Goal: Information Seeking & Learning: Learn about a topic

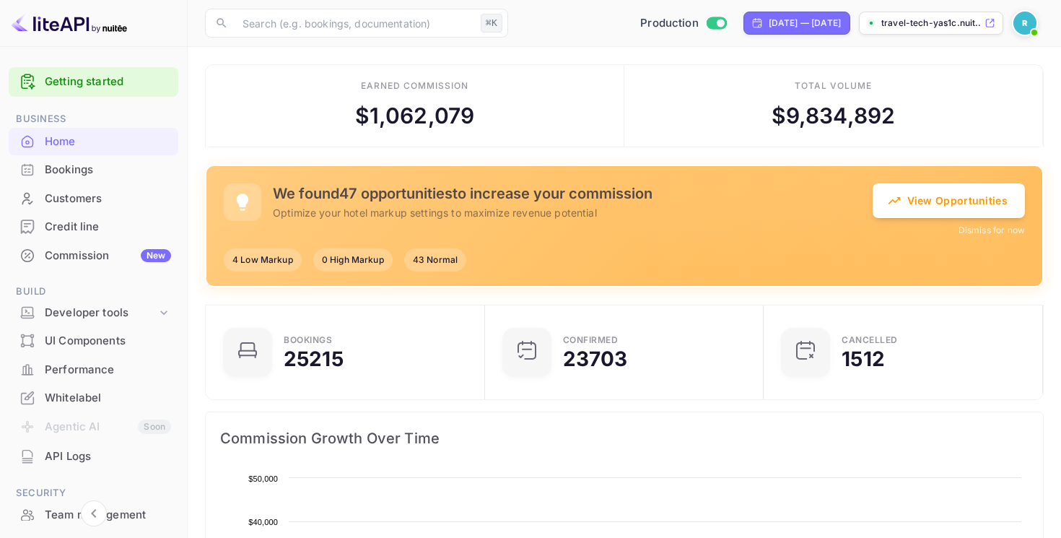
scroll to position [235, 271]
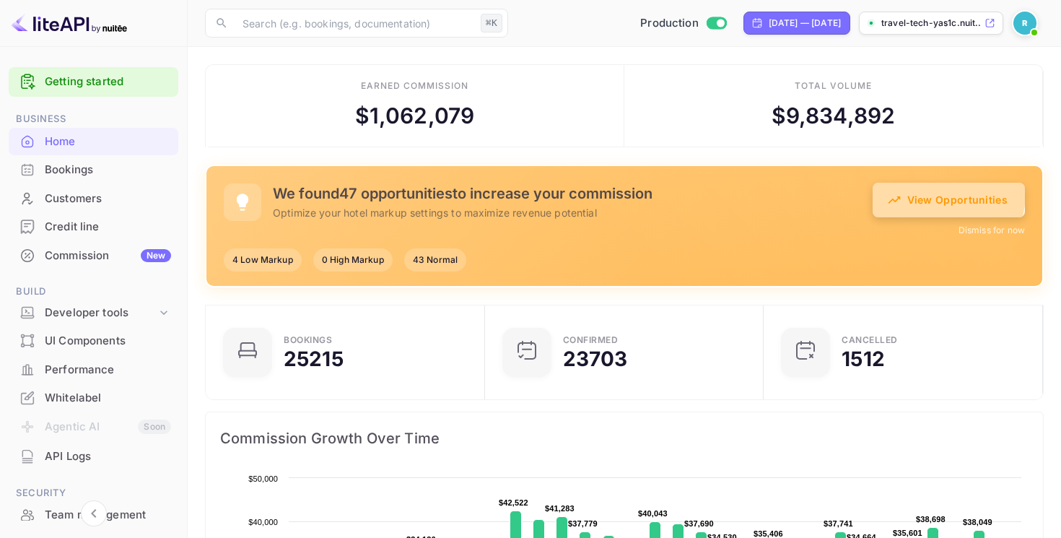
click at [897, 185] on button "View Opportunities" at bounding box center [949, 200] width 152 height 35
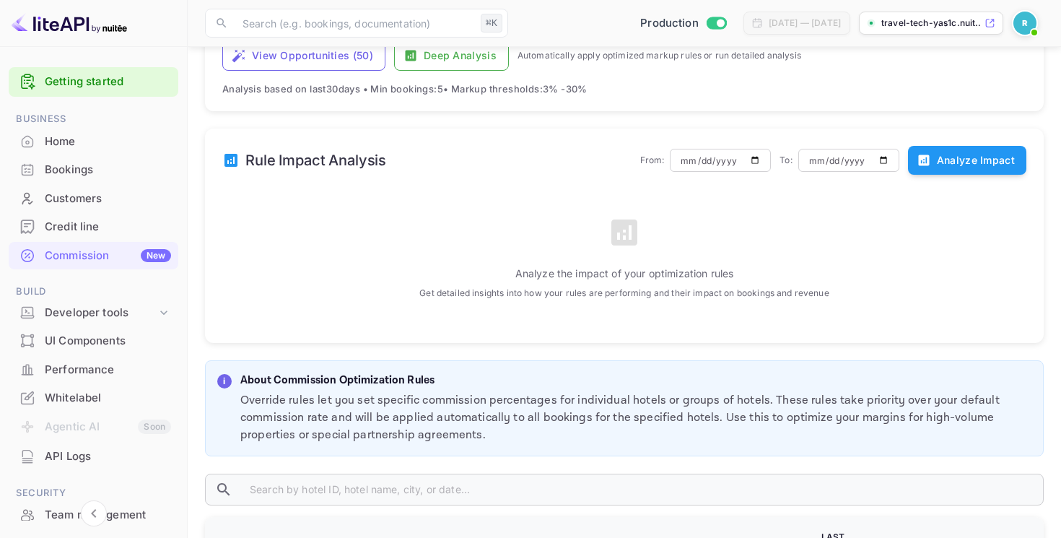
scroll to position [375, 0]
click at [967, 167] on button "Analyze Impact" at bounding box center [967, 159] width 118 height 29
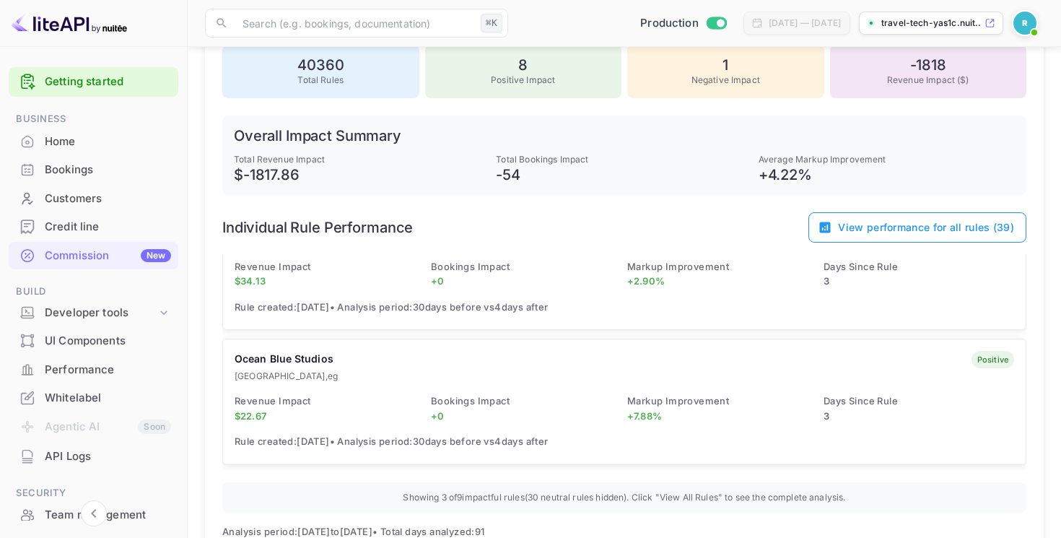
scroll to position [530, 0]
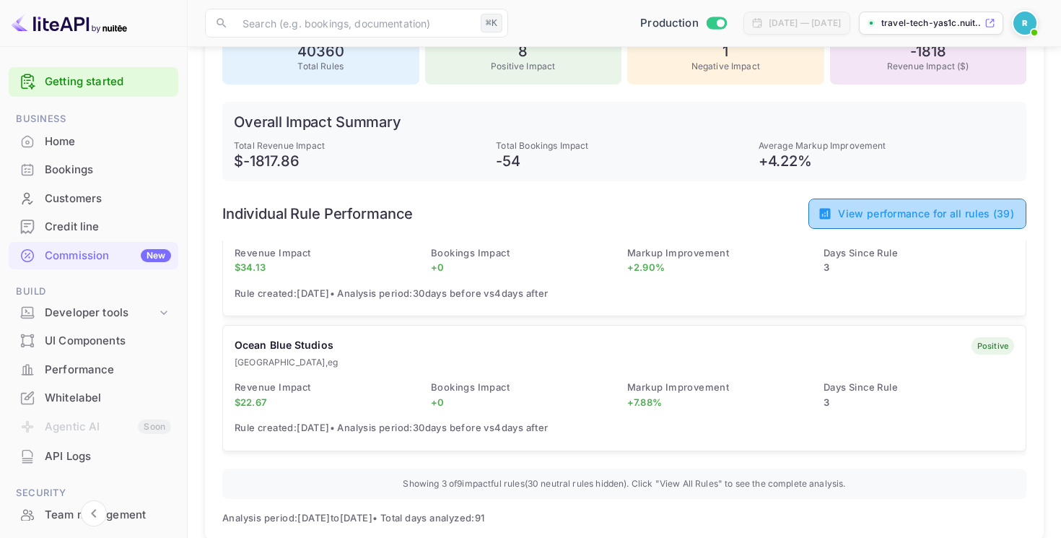
click at [856, 221] on button "View performance for all rules ( 39 )" at bounding box center [917, 213] width 218 height 30
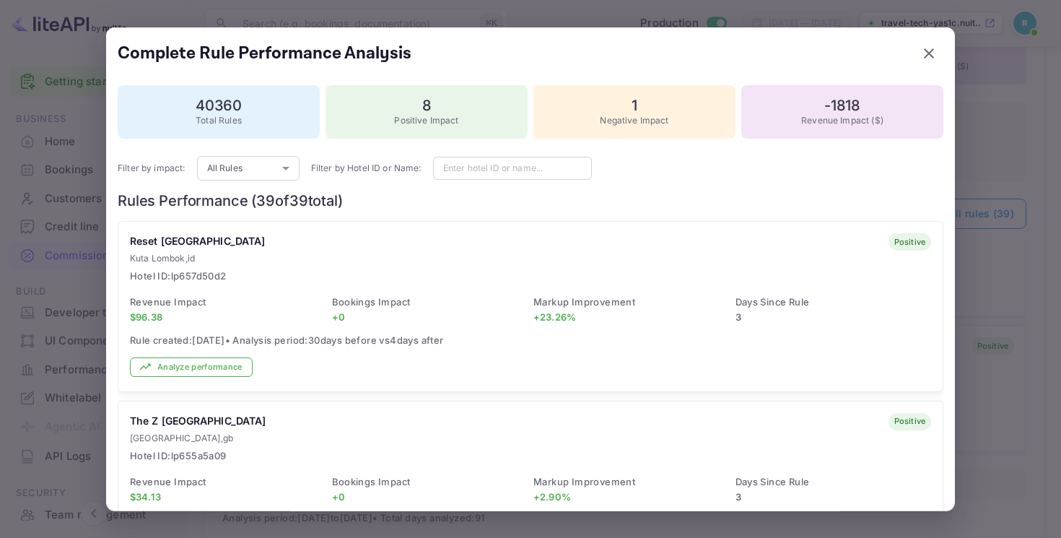
scroll to position [0, 0]
click at [253, 185] on div "40360 Total Rules 8 Positive Impact 1 Negative Impact -1818 Revenue Impact ($) …" at bounding box center [531, 364] width 826 height 560
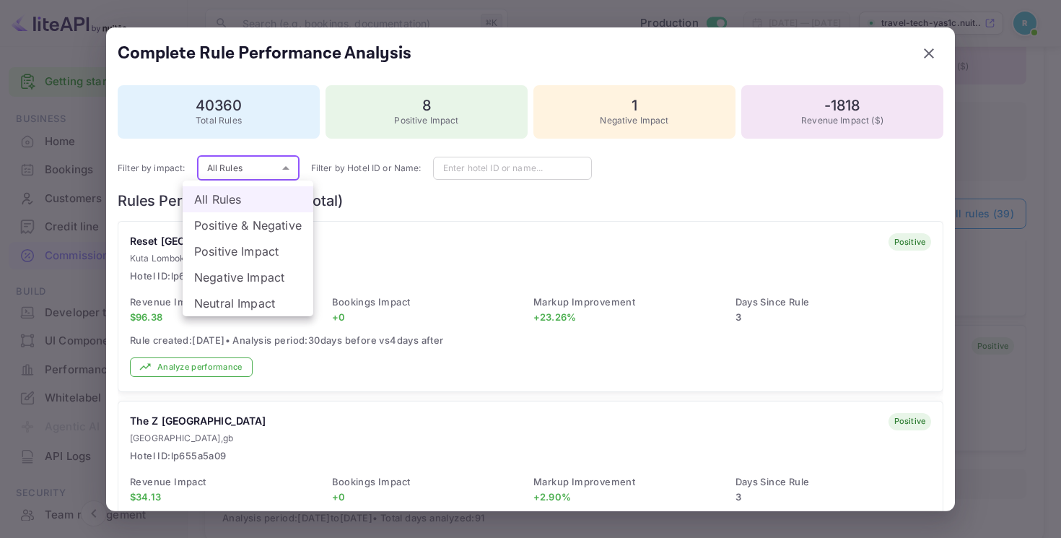
click at [247, 273] on li "Negative Impact" at bounding box center [248, 277] width 131 height 26
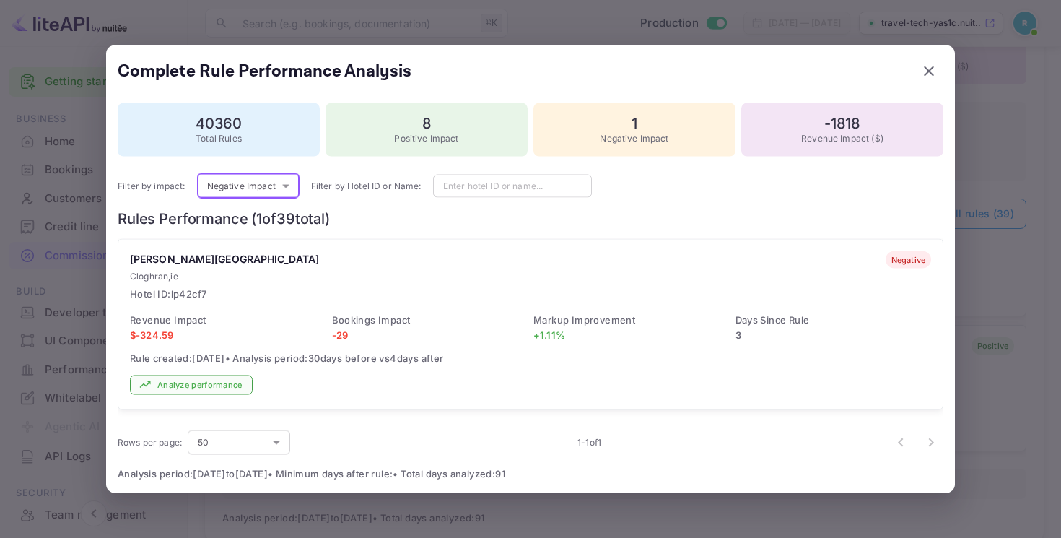
click at [214, 382] on button "Analyze performance" at bounding box center [191, 384] width 123 height 19
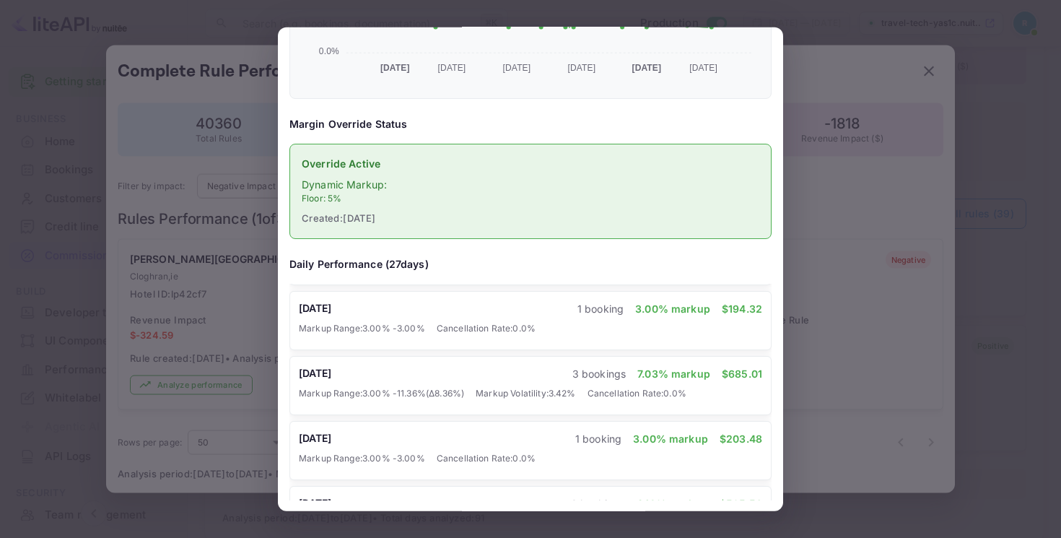
scroll to position [1536, 0]
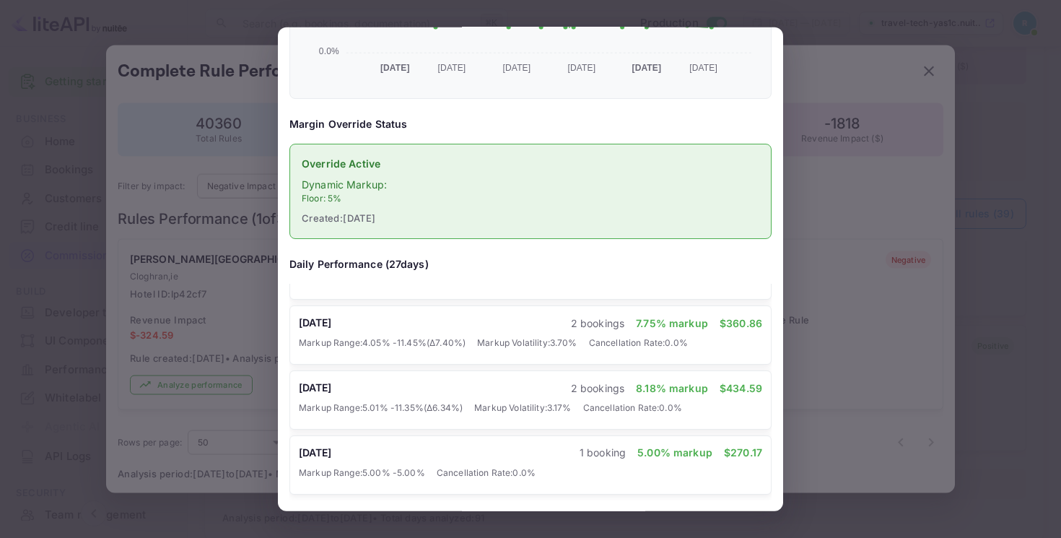
click at [219, 346] on div at bounding box center [530, 269] width 1061 height 538
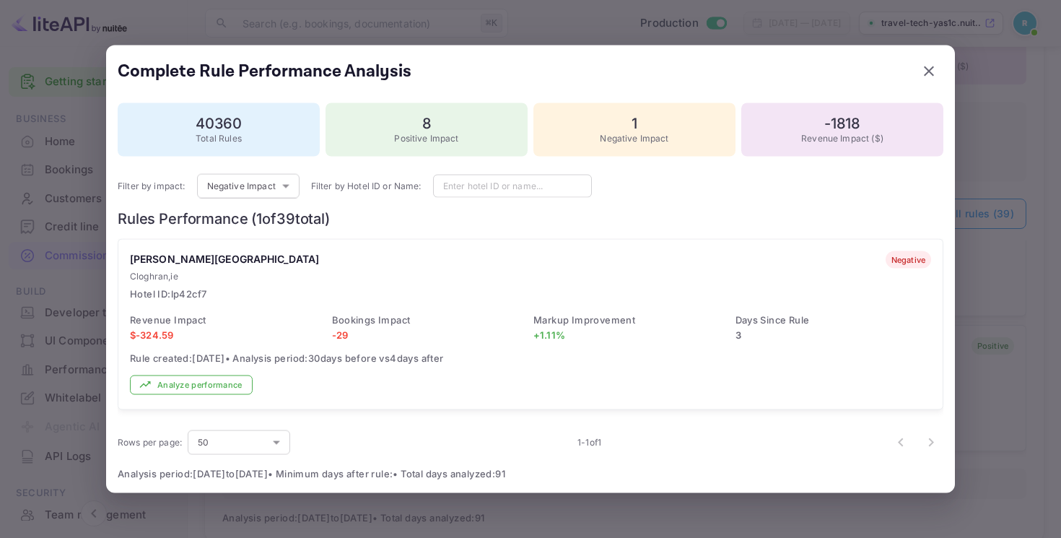
scroll to position [0, 0]
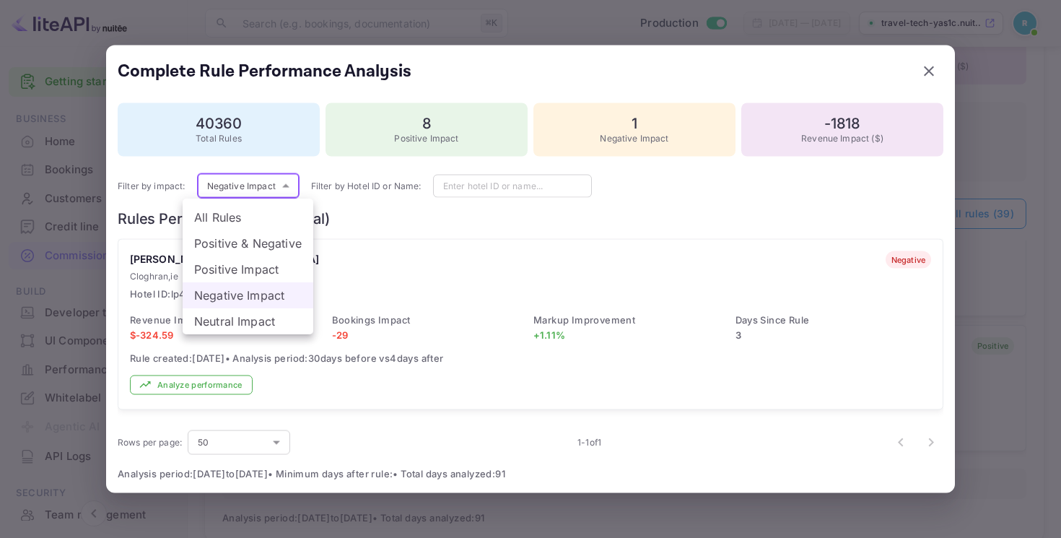
click at [247, 260] on li "Positive Impact" at bounding box center [248, 269] width 131 height 26
type input "positive"
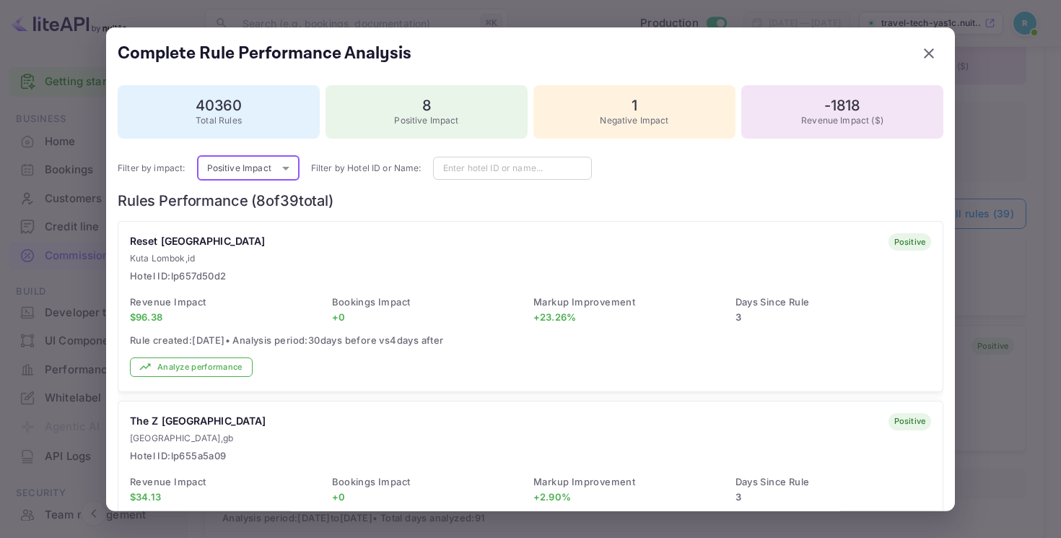
click at [43, 255] on div at bounding box center [530, 269] width 1061 height 538
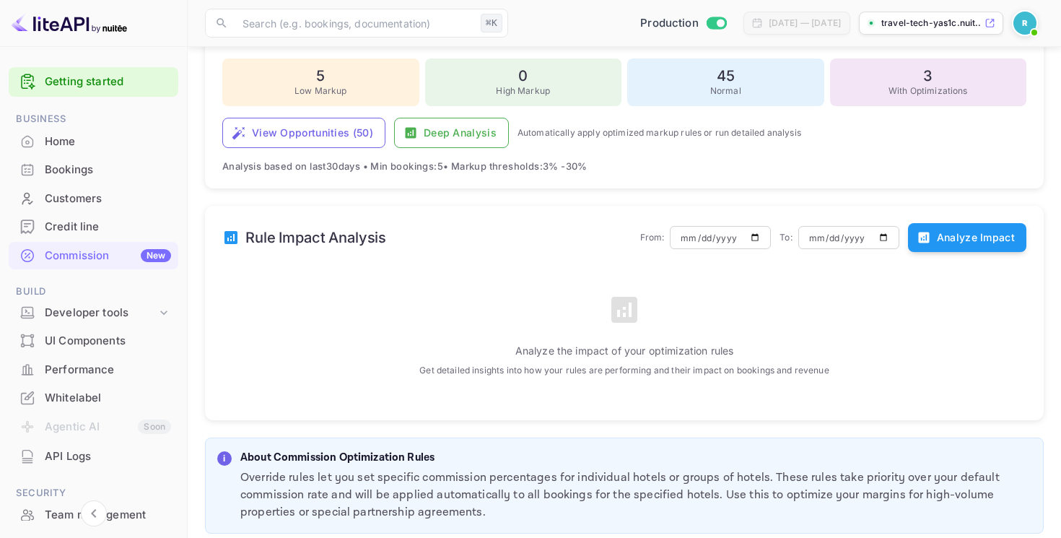
scroll to position [300, 0]
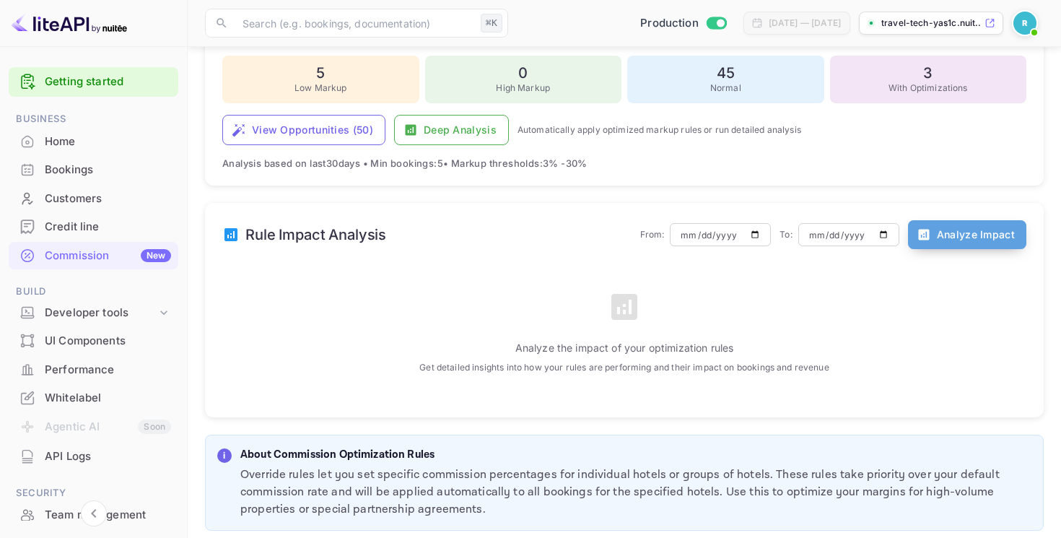
click at [957, 238] on button "Analyze Impact" at bounding box center [967, 234] width 118 height 29
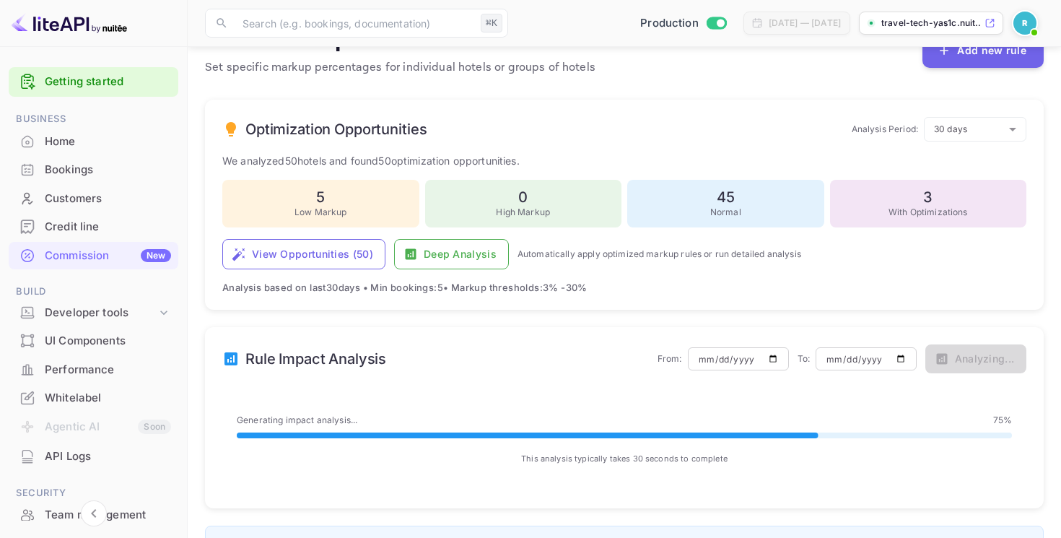
scroll to position [148, 0]
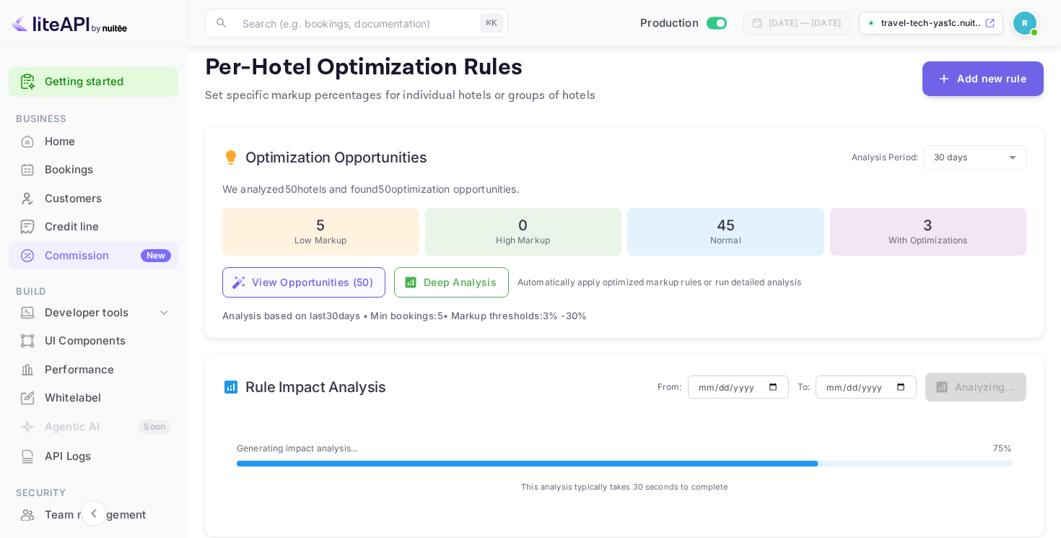
click at [318, 290] on button "View Opportunities ( 50 )" at bounding box center [303, 282] width 163 height 30
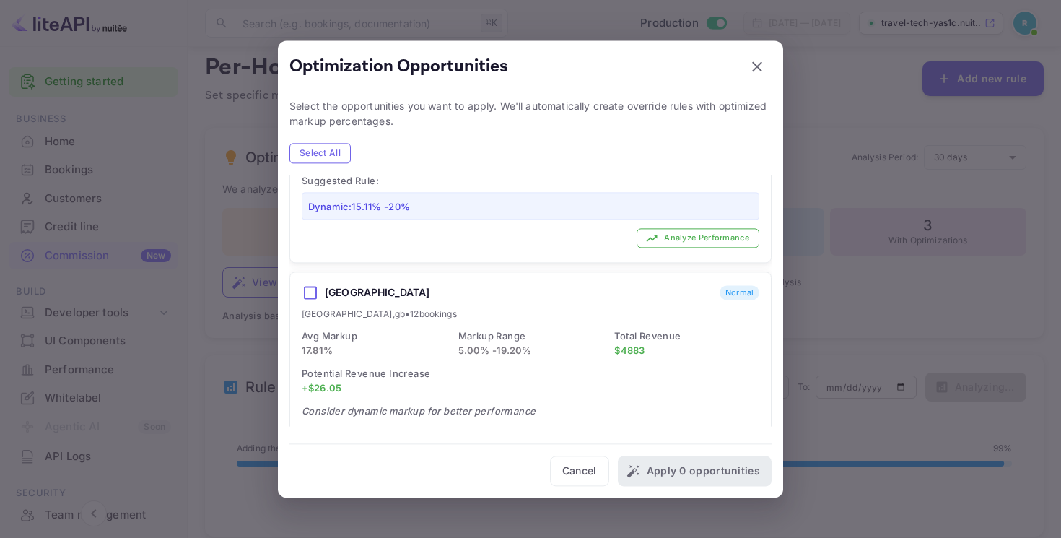
scroll to position [12104, 0]
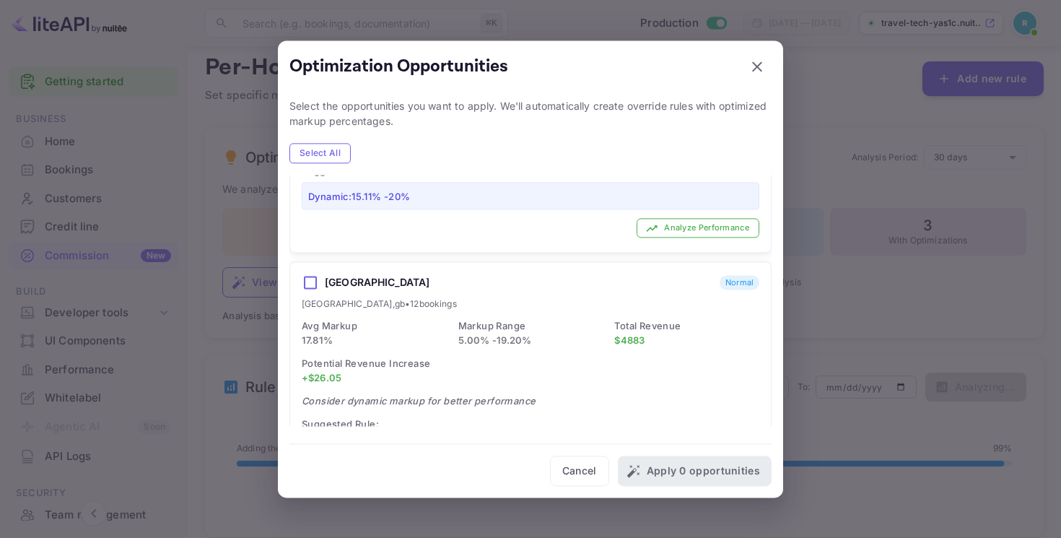
click at [845, 282] on div at bounding box center [530, 269] width 1061 height 538
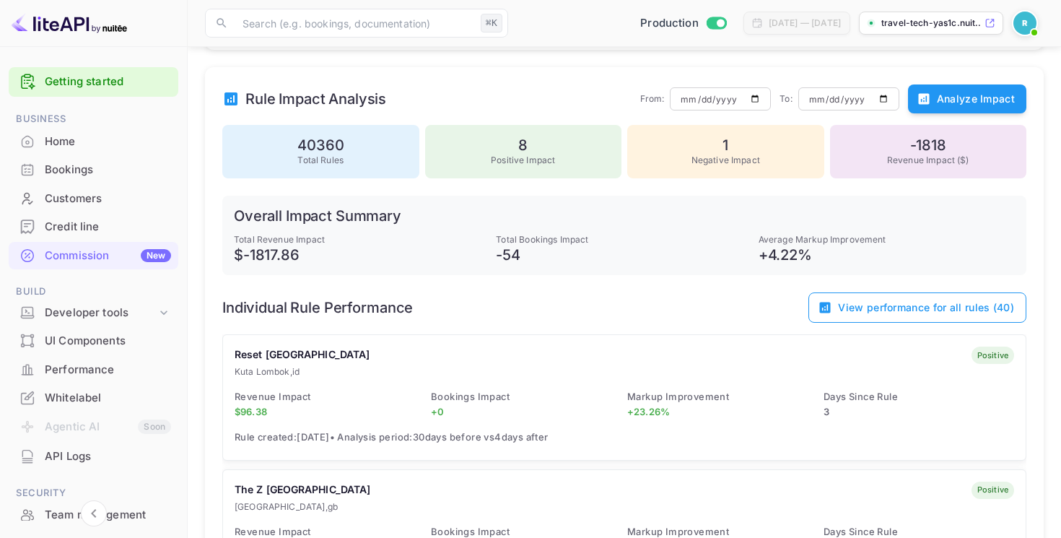
scroll to position [437, 0]
click at [879, 307] on button "View performance for all rules ( 40 )" at bounding box center [917, 306] width 218 height 30
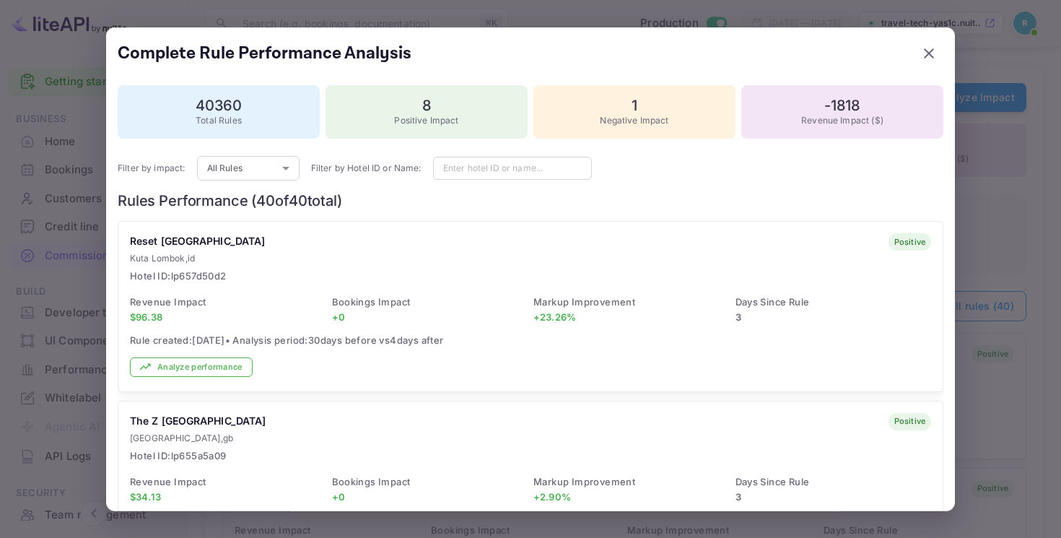
click at [327, 58] on h5 "Complete Rule Performance Analysis" at bounding box center [265, 52] width 294 height 23
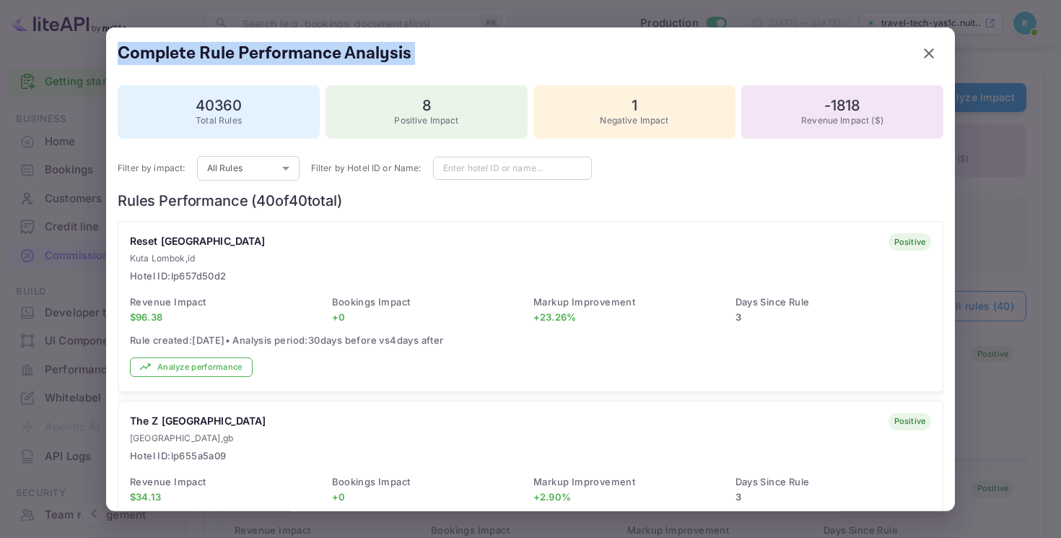
copy div "Complete Rule Performance Analysis"
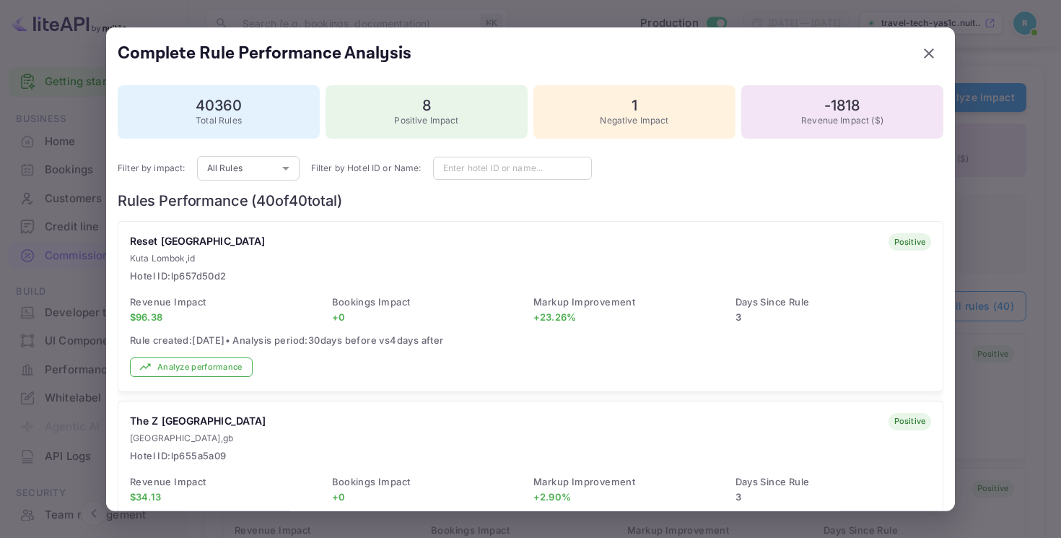
click at [395, 57] on h5 "Complete Rule Performance Analysis" at bounding box center [265, 52] width 294 height 23
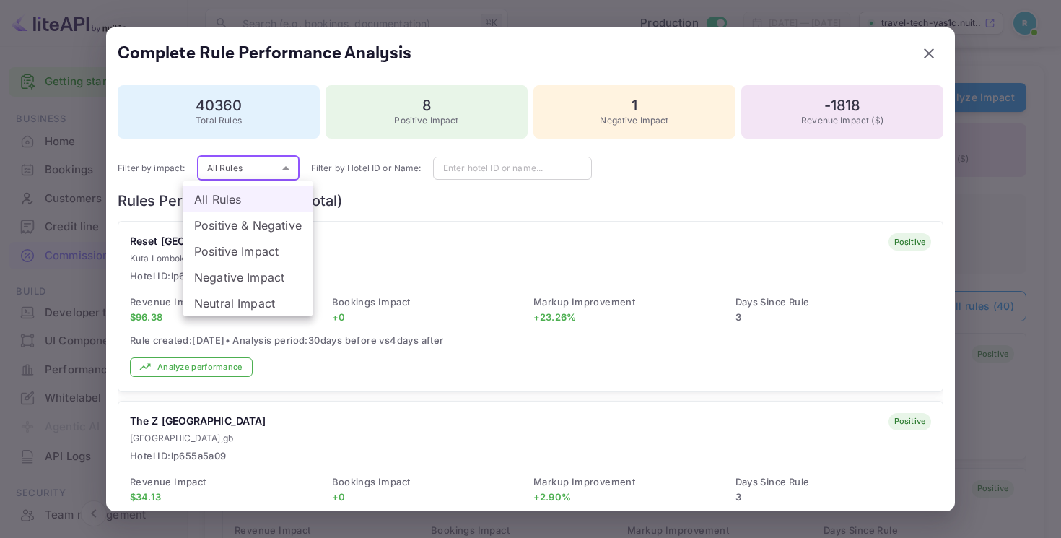
click at [233, 278] on li "Negative Impact" at bounding box center [248, 277] width 131 height 26
type input "negative"
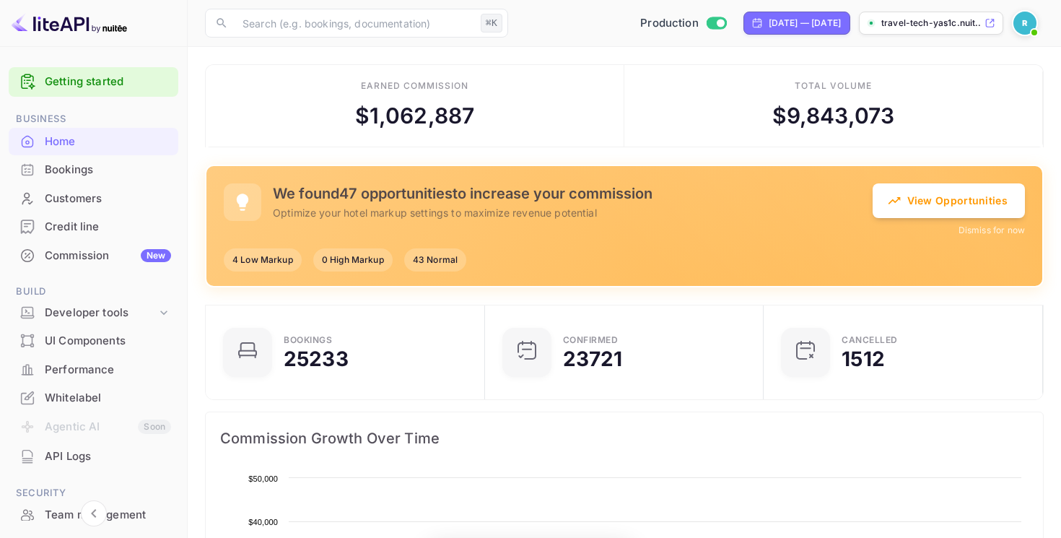
scroll to position [1, 1]
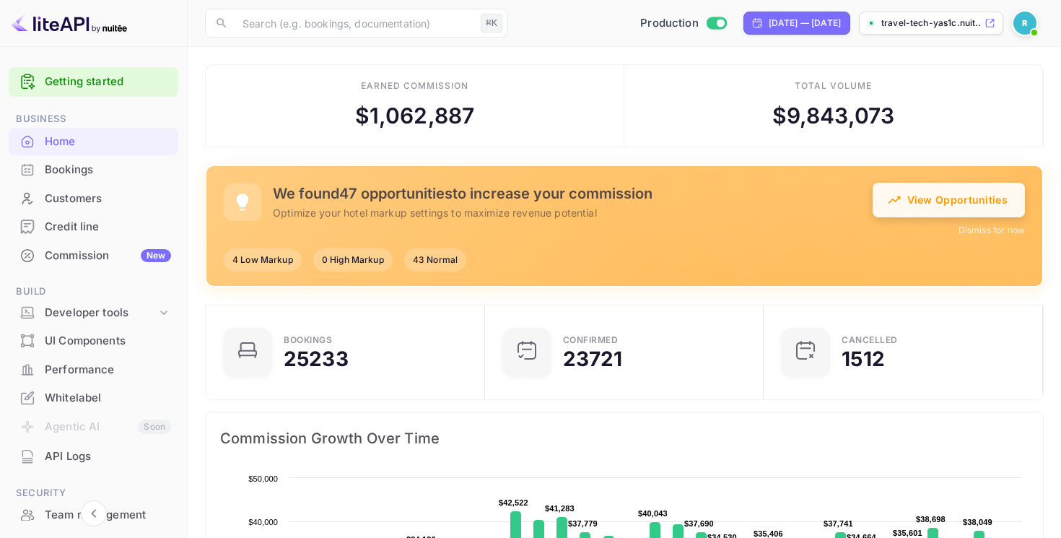
click at [964, 192] on button "View Opportunities" at bounding box center [949, 200] width 152 height 35
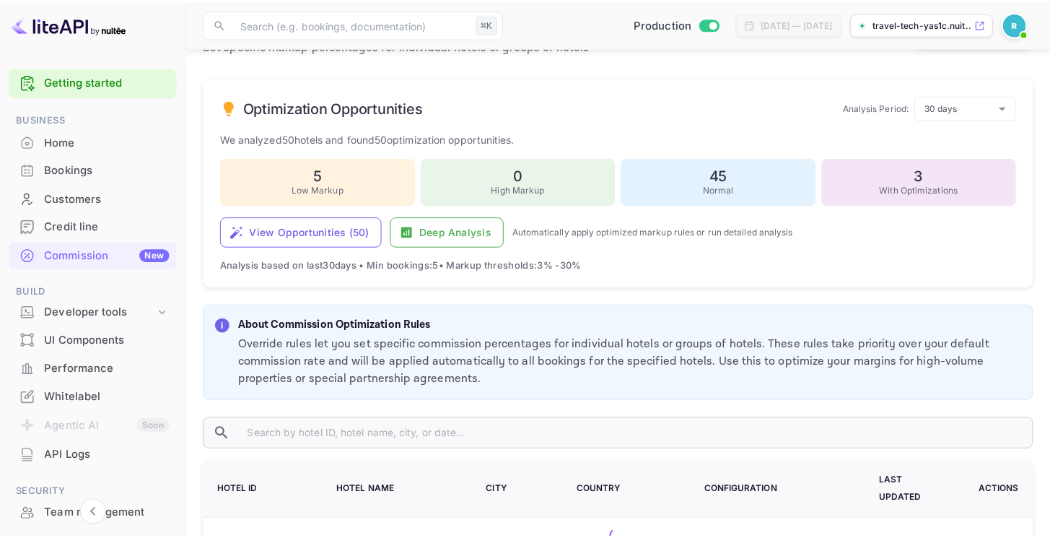
scroll to position [309, 0]
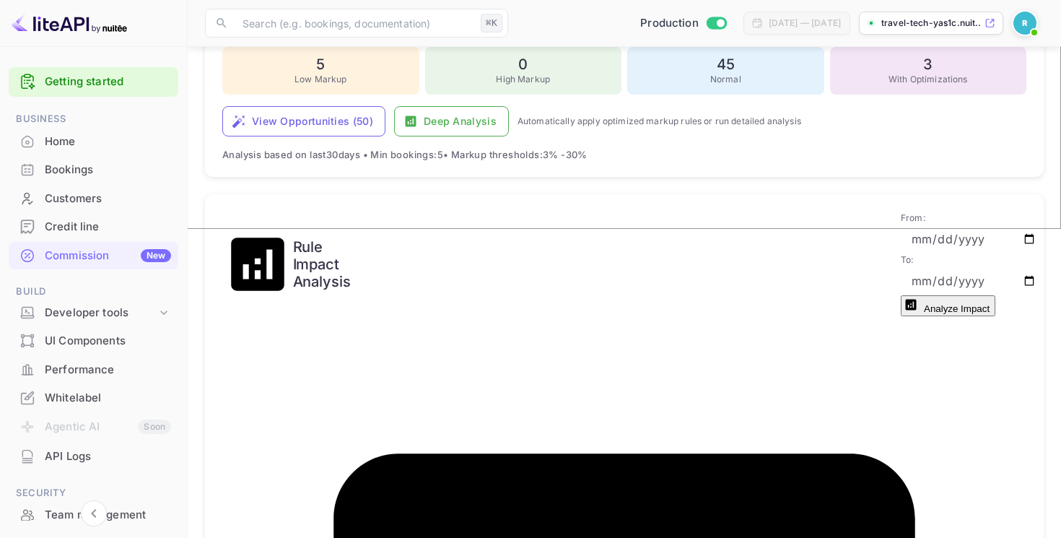
click at [988, 295] on button "Analyze Impact" at bounding box center [948, 305] width 95 height 21
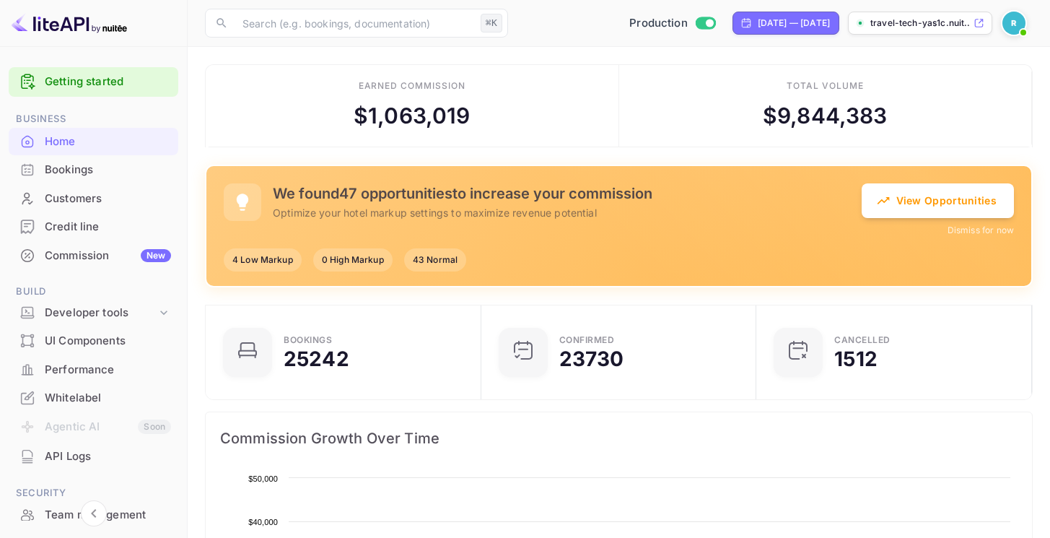
scroll to position [224, 256]
